Goal: Task Accomplishment & Management: Use online tool/utility

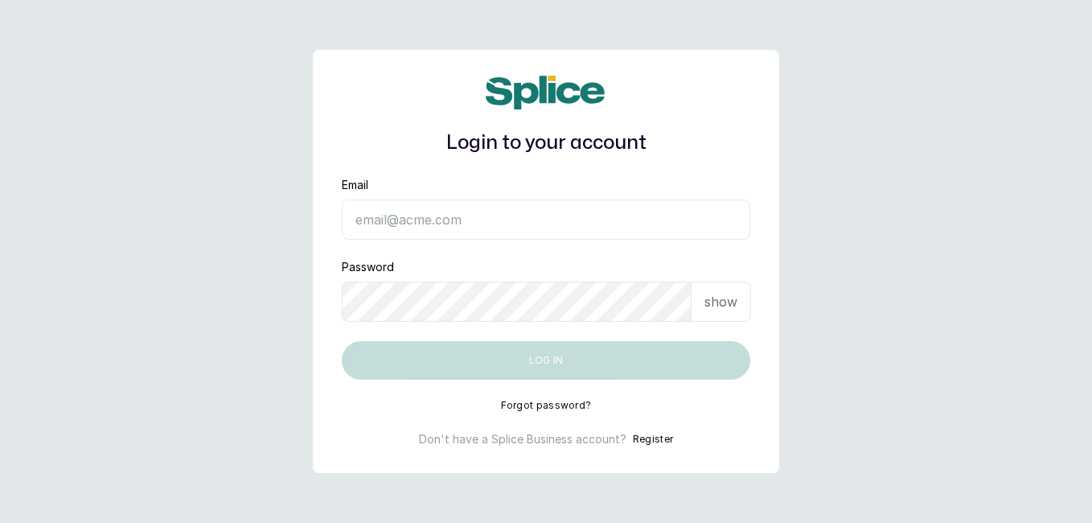
type input "[EMAIL_ADDRESS][DOMAIN_NAME]"
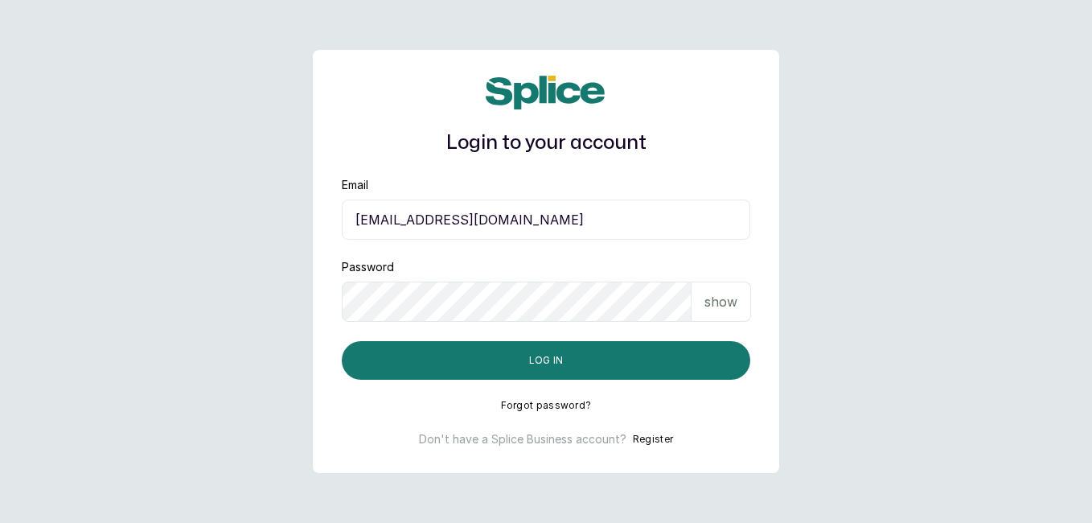
click at [691, 369] on button "Log in" at bounding box center [546, 360] width 408 height 39
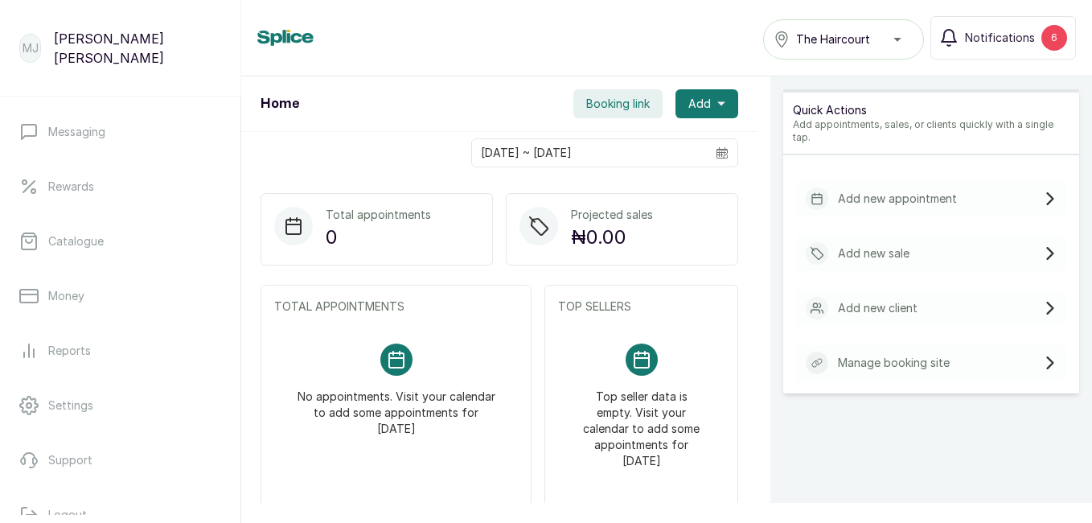
scroll to position [354, 0]
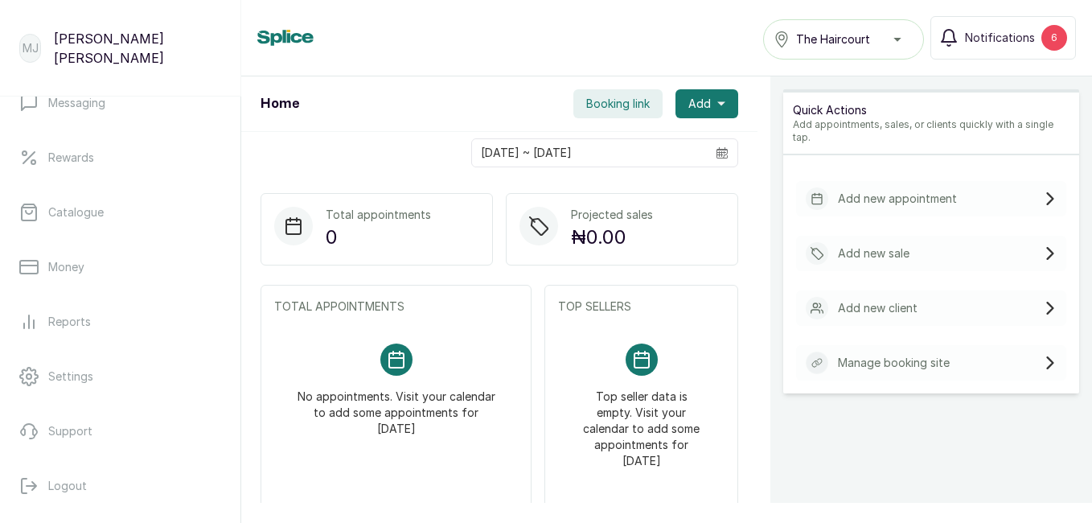
click at [72, 326] on p "Reports" at bounding box center [69, 322] width 43 height 16
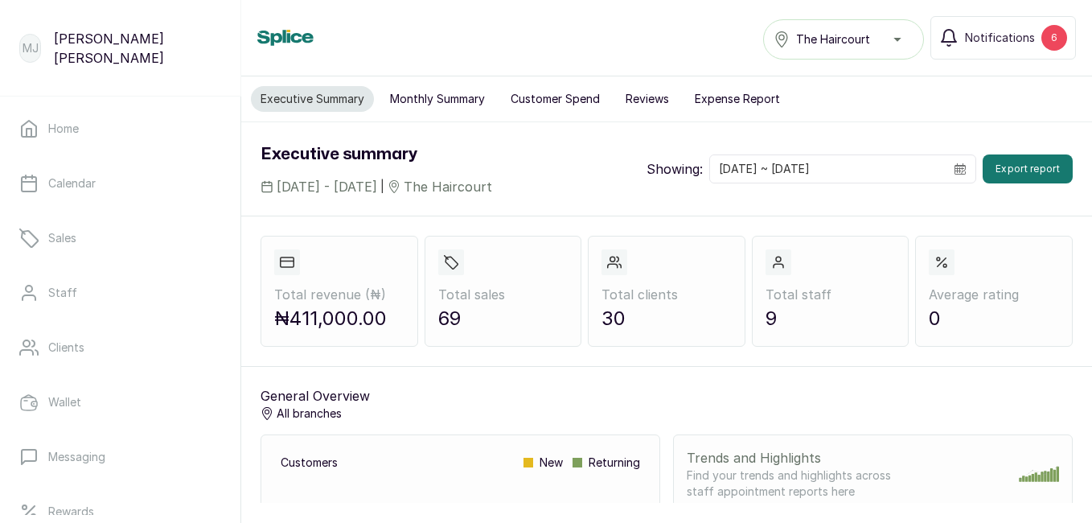
click at [732, 105] on button "Expense Report" at bounding box center [737, 99] width 105 height 26
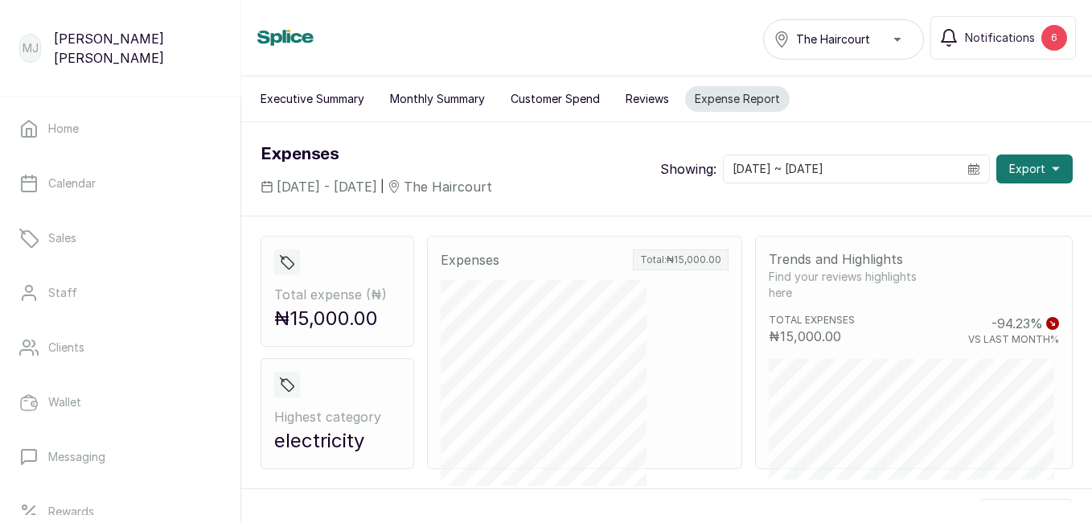
scroll to position [234, 0]
